Goal: Transaction & Acquisition: Download file/media

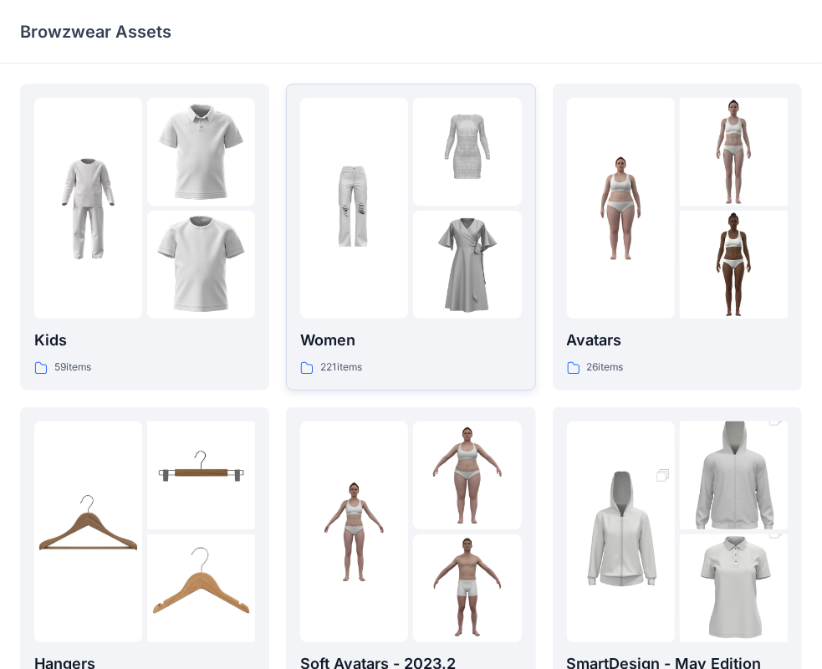
click at [344, 353] on div "Women 221 items" at bounding box center [410, 353] width 221 height 48
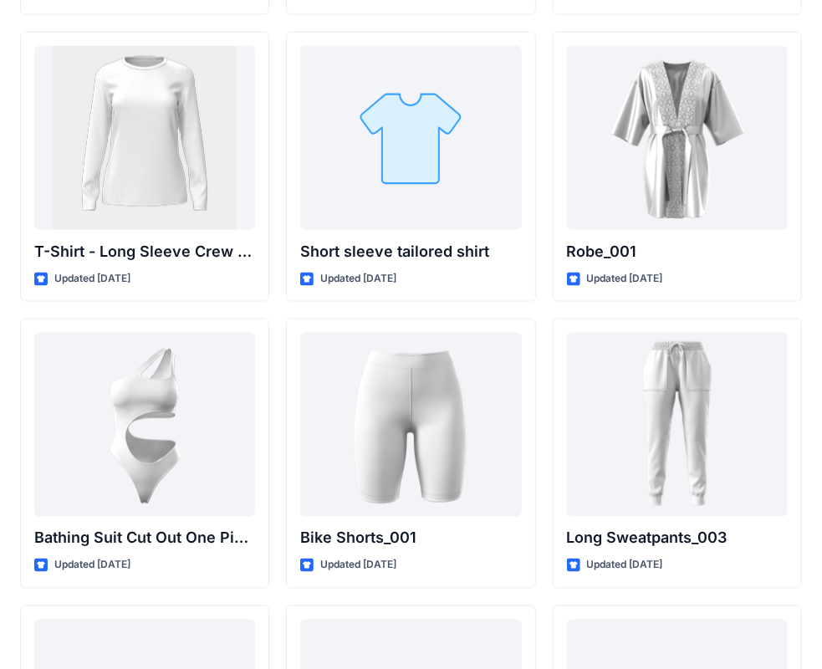
scroll to position [18072, 0]
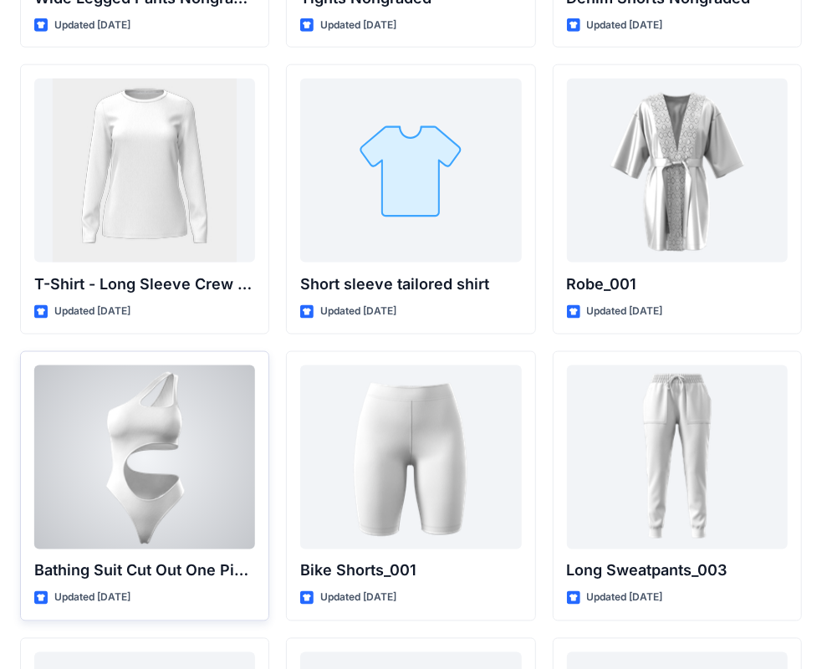
click at [201, 450] on div at bounding box center [144, 458] width 221 height 184
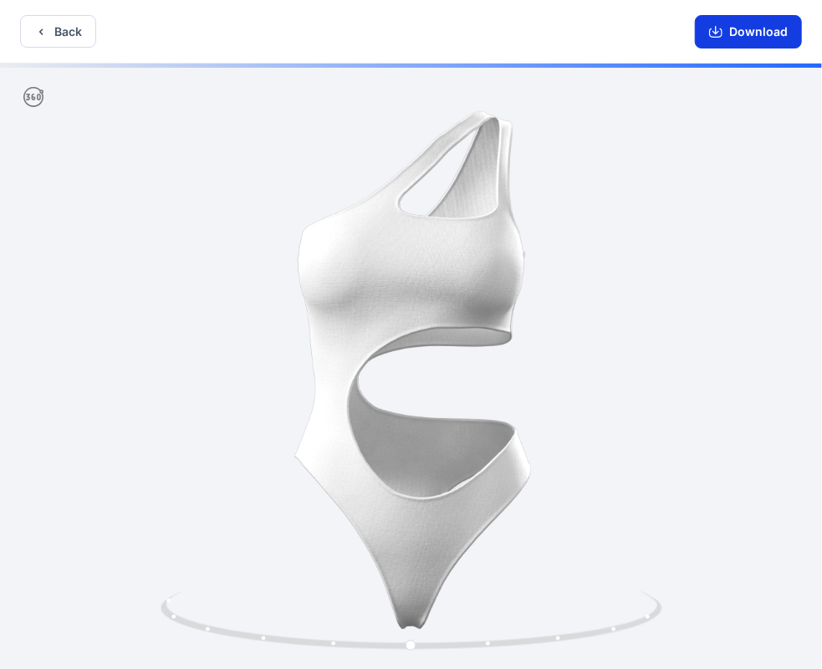
click at [753, 38] on button "Download" at bounding box center [748, 31] width 107 height 33
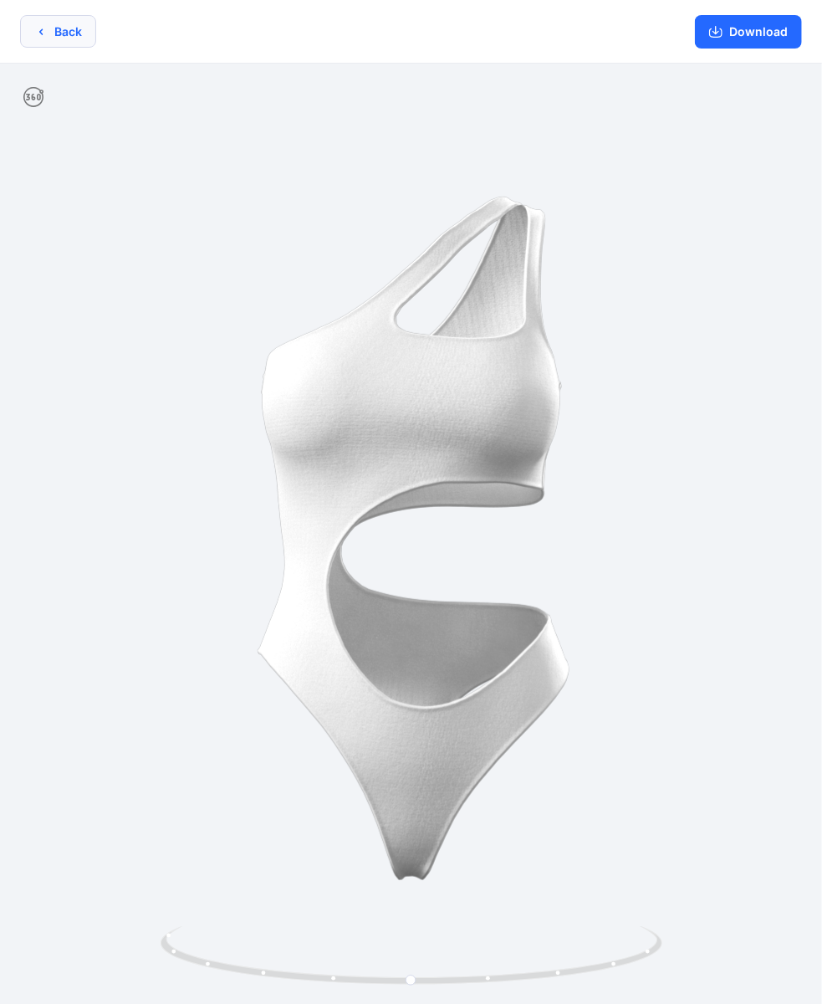
click at [49, 33] on button "Back" at bounding box center [58, 31] width 76 height 33
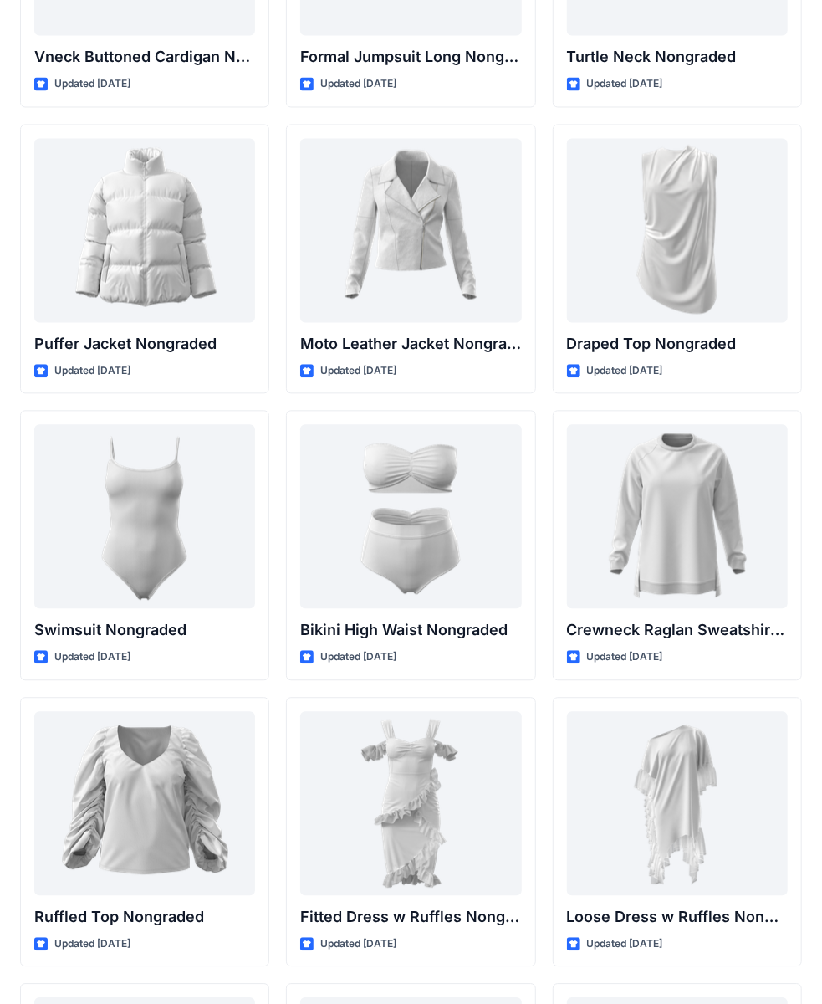
scroll to position [16065, 0]
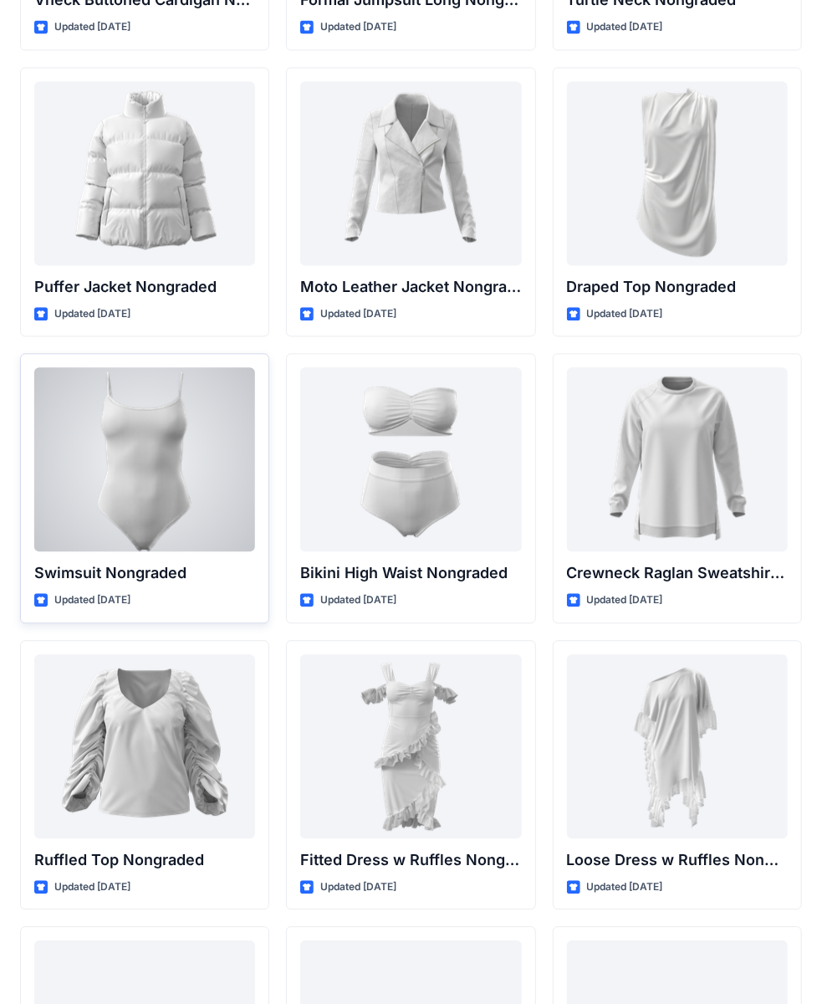
click at [142, 452] on div at bounding box center [144, 459] width 221 height 184
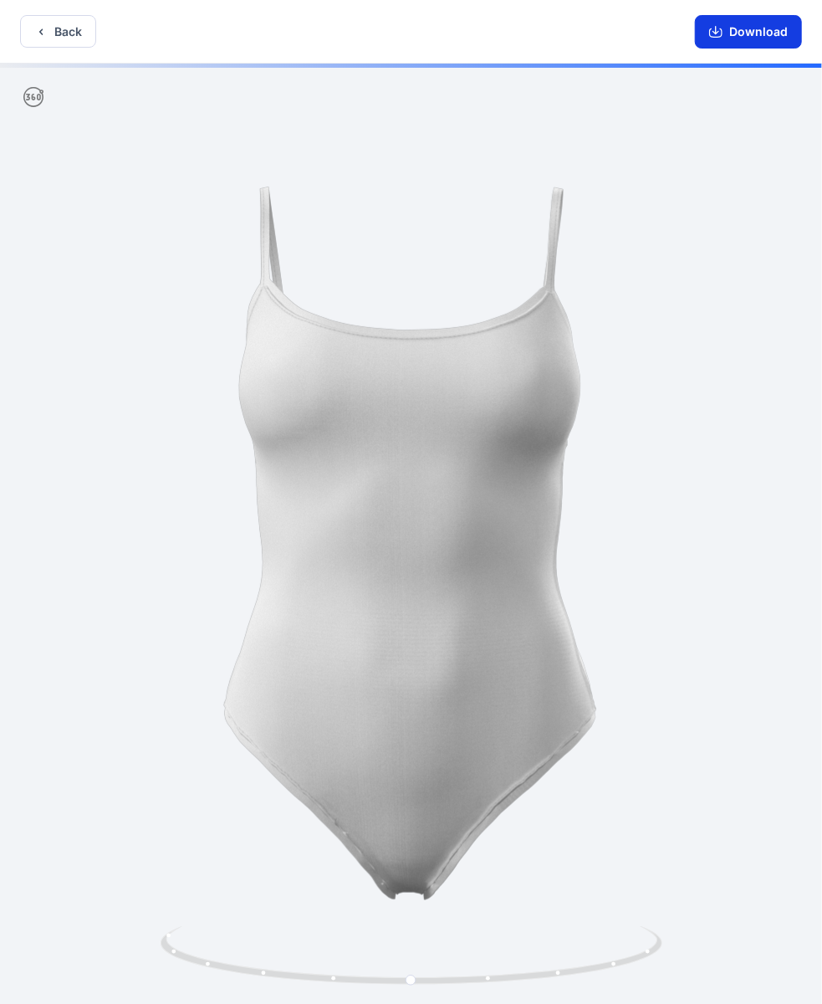
click at [733, 25] on button "Download" at bounding box center [748, 31] width 107 height 33
